Goal: Transaction & Acquisition: Purchase product/service

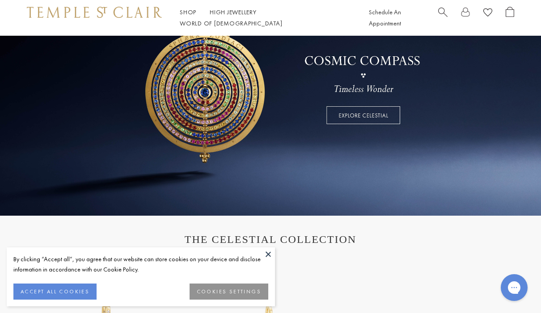
click at [273, 261] on button at bounding box center [267, 254] width 13 height 13
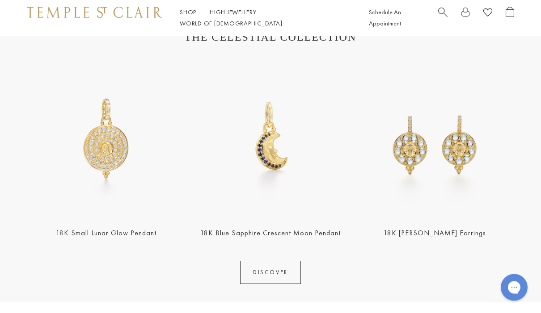
click at [19, 197] on section "THE CELESTIAL COLLECTION 18K Small Lunar Glow Pendant 18K Blue Sapphire Crescen…" at bounding box center [270, 158] width 541 height 289
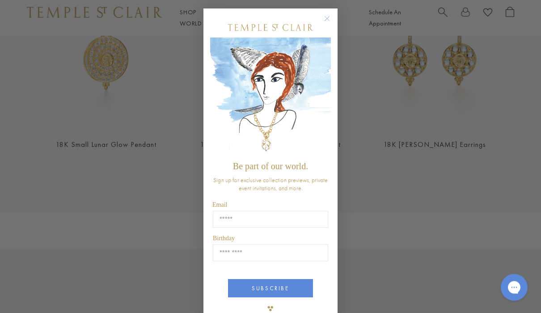
scroll to position [390, 0]
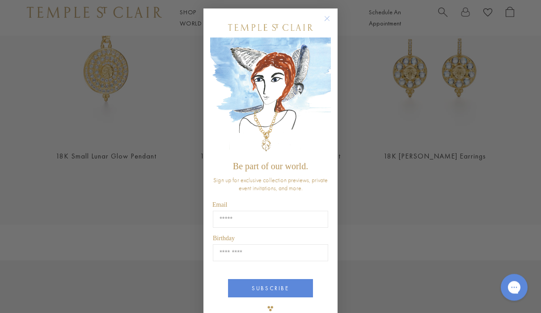
click at [329, 25] on circle "Close dialog" at bounding box center [327, 19] width 11 height 11
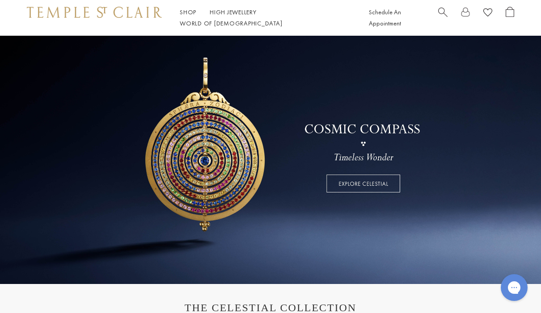
scroll to position [0, 0]
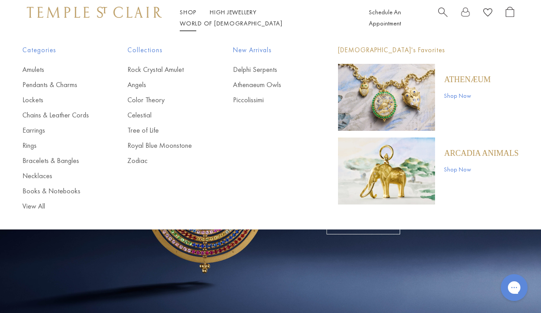
click at [42, 119] on link "Chains & Leather Cords" at bounding box center [56, 115] width 69 height 10
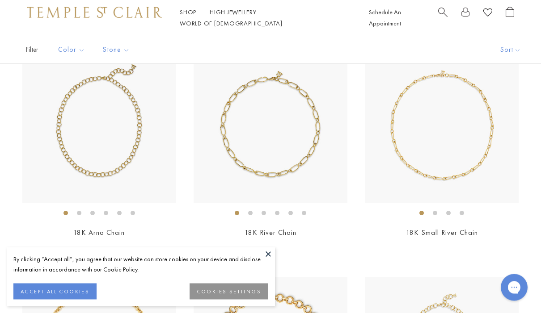
scroll to position [97, 0]
click at [246, 150] on img at bounding box center [270, 126] width 153 height 153
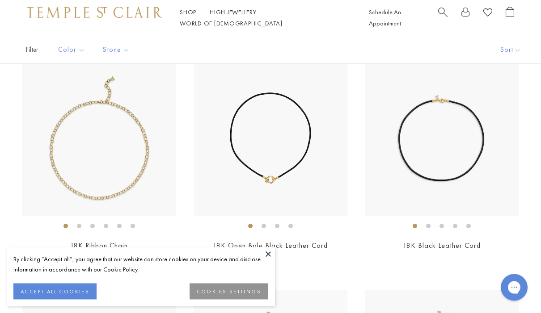
scroll to position [1003, 0]
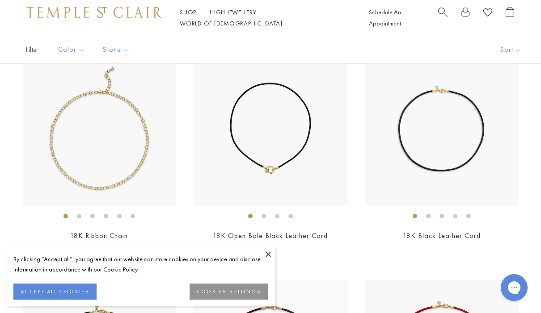
click at [238, 159] on img at bounding box center [270, 129] width 153 height 153
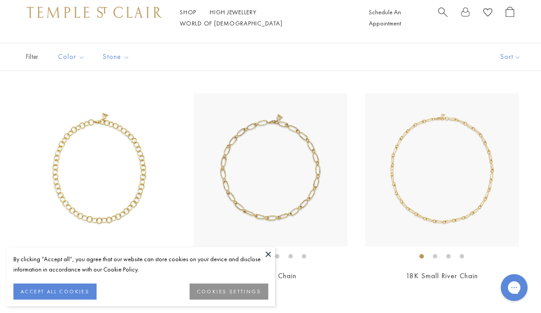
scroll to position [53, 0]
click at [269, 260] on button at bounding box center [267, 254] width 13 height 13
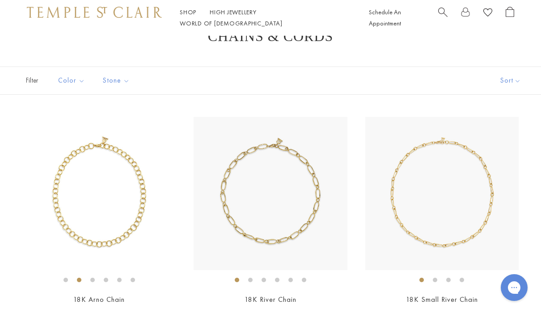
scroll to position [0, 0]
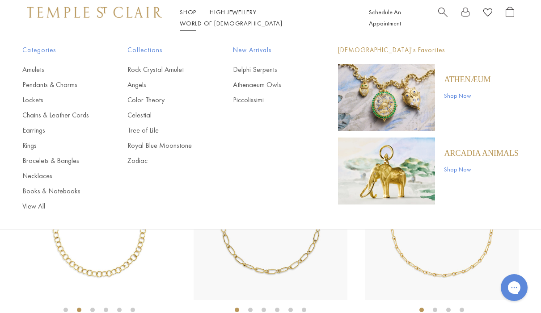
click at [37, 86] on link "Pendants & Charms" at bounding box center [56, 85] width 69 height 10
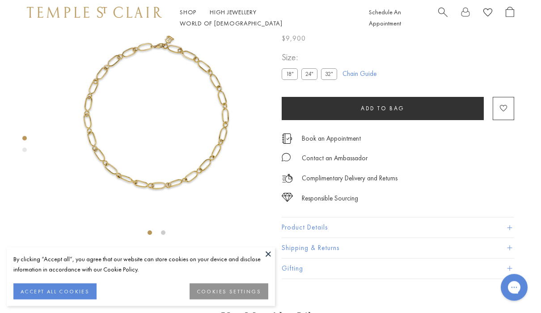
scroll to position [36, 0]
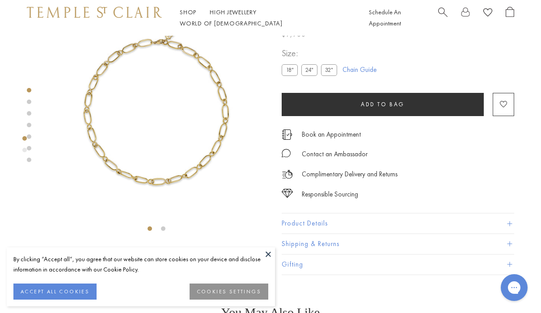
click at [120, 114] on img at bounding box center [156, 111] width 223 height 223
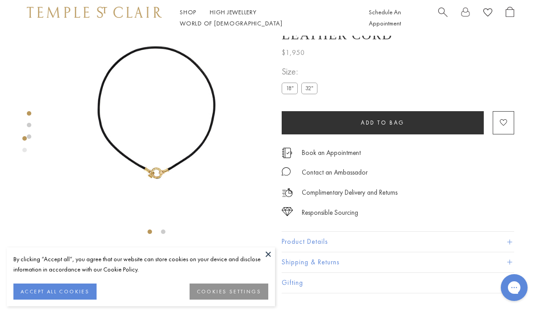
scroll to position [38, 0]
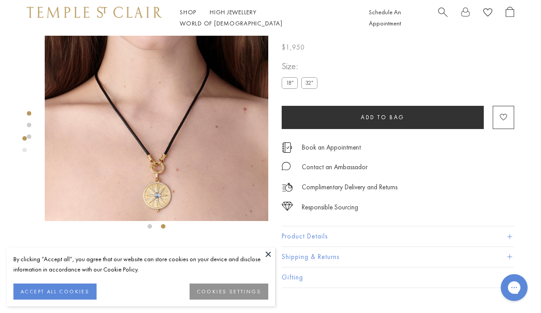
click at [229, 291] on button "COOKIES SETTINGS" at bounding box center [229, 292] width 79 height 16
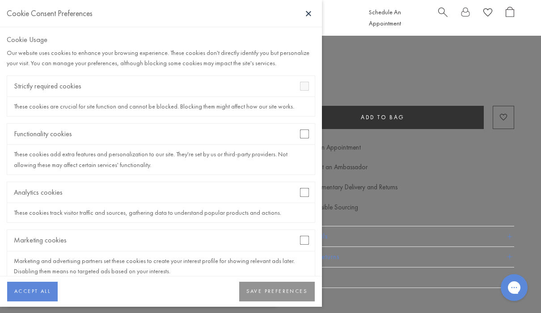
click at [258, 300] on button "SAVE PREFERENCES" at bounding box center [277, 292] width 76 height 20
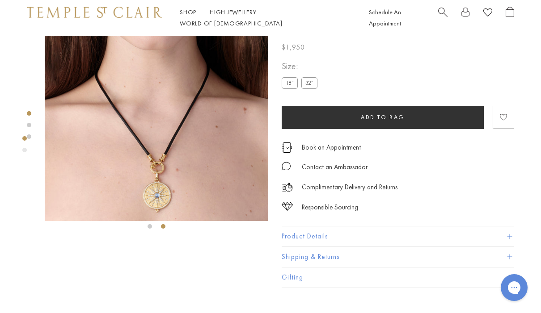
click at [305, 238] on button "Product Details" at bounding box center [398, 237] width 232 height 20
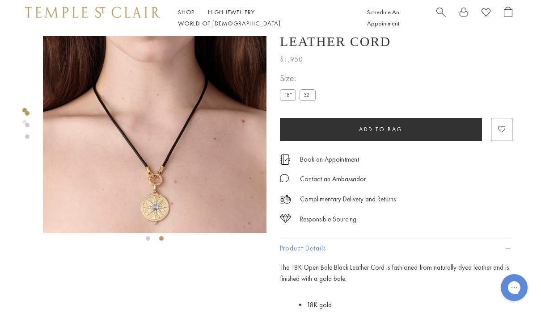
scroll to position [0, 2]
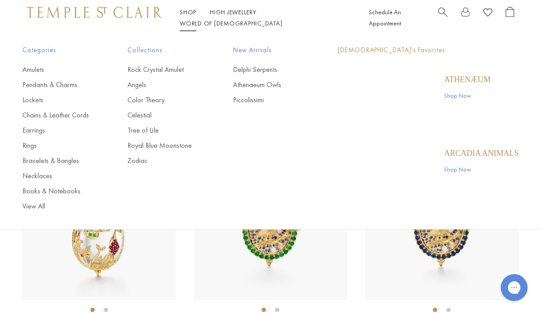
click at [191, 16] on link "Shop Shop" at bounding box center [188, 12] width 17 height 8
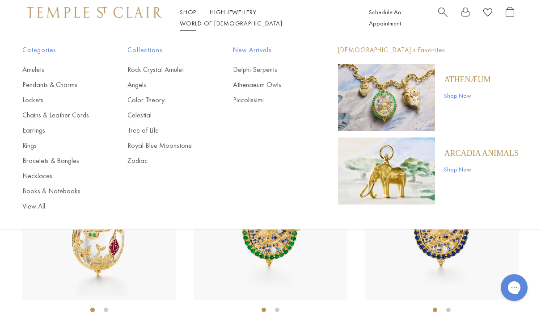
click at [41, 179] on link "Necklaces" at bounding box center [56, 176] width 69 height 10
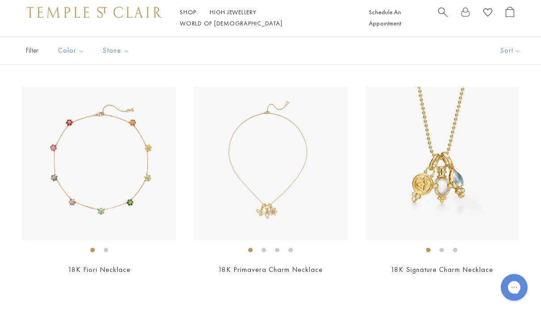
scroll to position [60, 0]
click at [248, 177] on img at bounding box center [270, 163] width 153 height 153
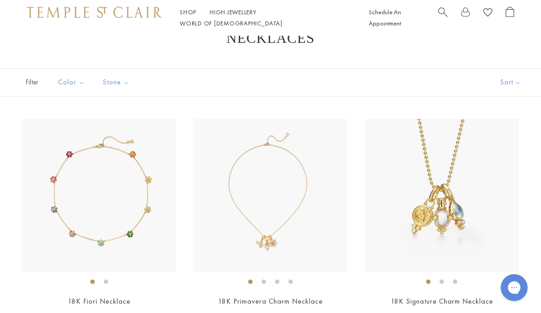
scroll to position [52, 0]
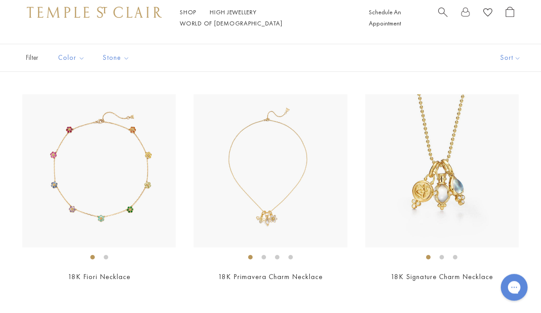
click at [249, 186] on img at bounding box center [270, 171] width 153 height 153
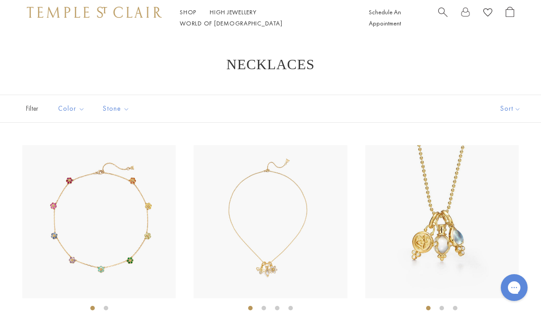
click at [437, 193] on img at bounding box center [441, 221] width 153 height 153
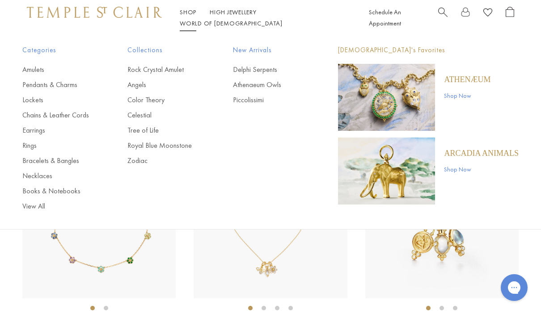
click at [37, 116] on link "Chains & Leather Cords" at bounding box center [56, 115] width 69 height 10
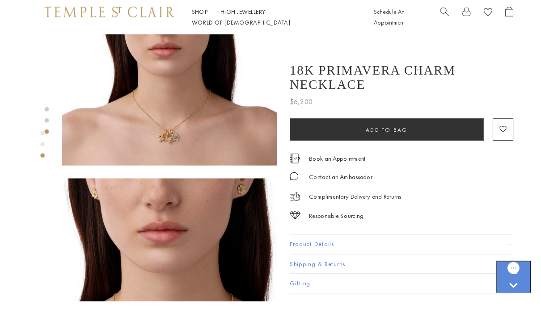
scroll to position [447, 2]
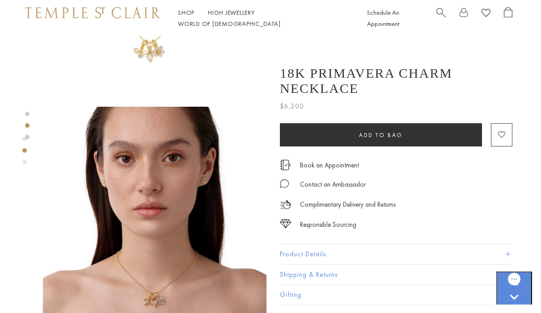
scroll to position [166, 2]
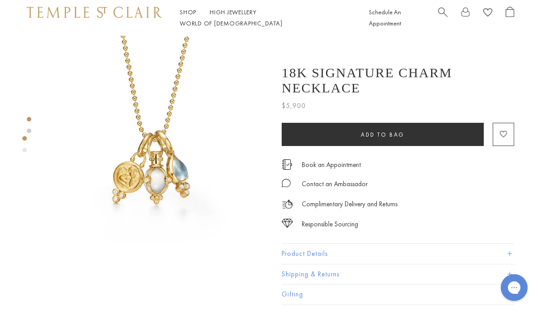
click at [291, 245] on button "Product Details" at bounding box center [398, 254] width 232 height 20
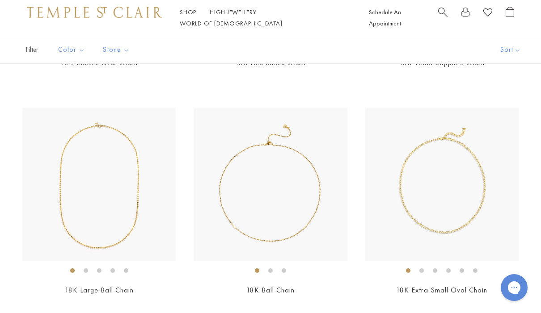
scroll to position [741, 0]
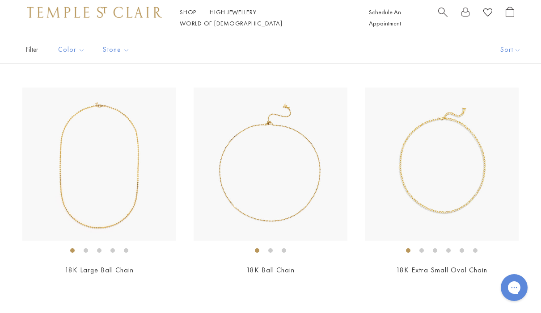
click at [255, 168] on img at bounding box center [270, 164] width 153 height 153
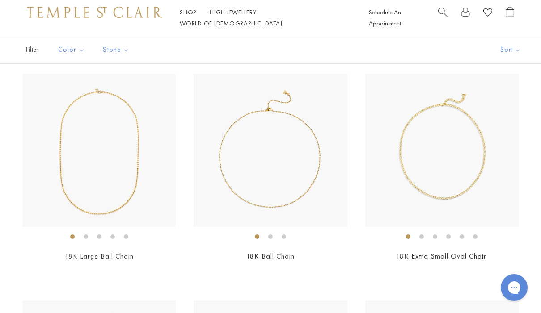
click at [240, 186] on img at bounding box center [270, 150] width 153 height 153
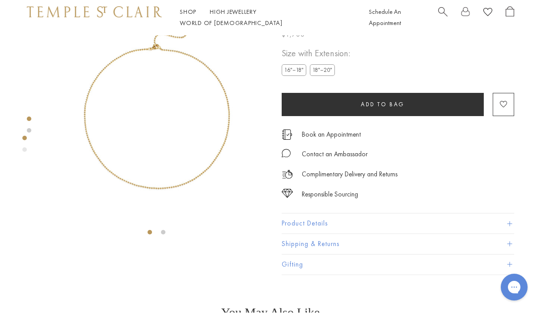
scroll to position [36, 0]
click at [107, 153] on img at bounding box center [156, 113] width 223 height 227
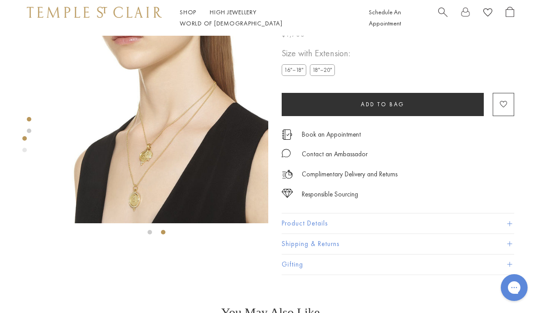
click at [296, 224] on button "Product Details" at bounding box center [398, 224] width 232 height 20
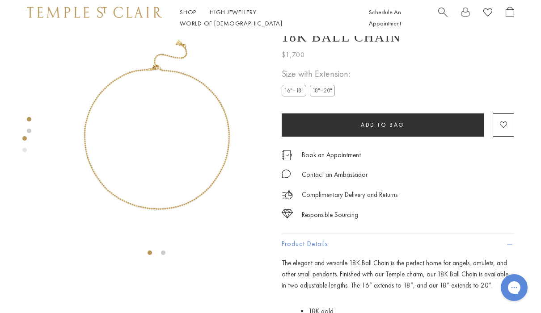
scroll to position [0, 0]
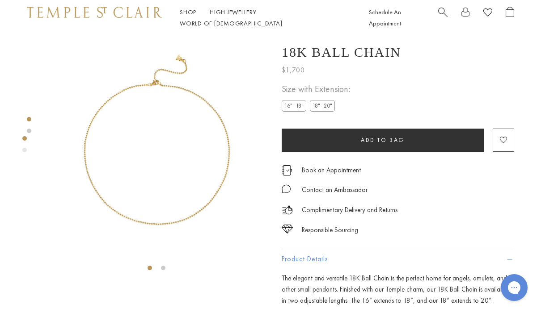
click at [122, 112] on img at bounding box center [156, 149] width 223 height 227
